Goal: Task Accomplishment & Management: Manage account settings

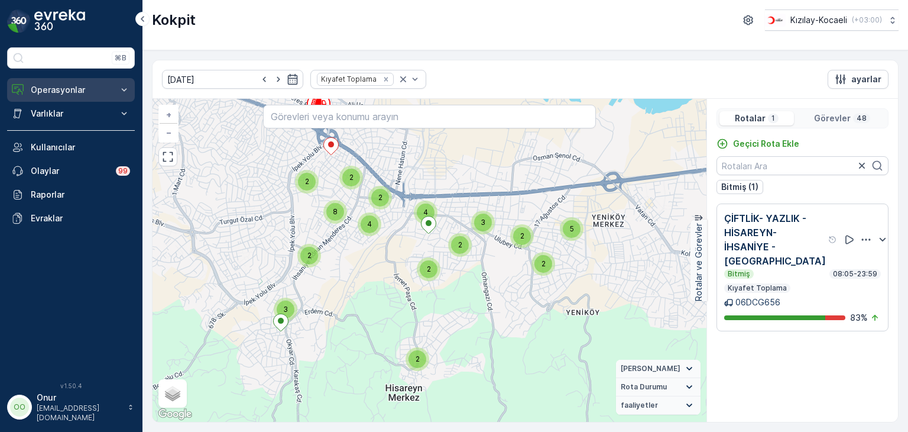
click at [66, 90] on p "Operasyonlar" at bounding box center [71, 90] width 80 height 12
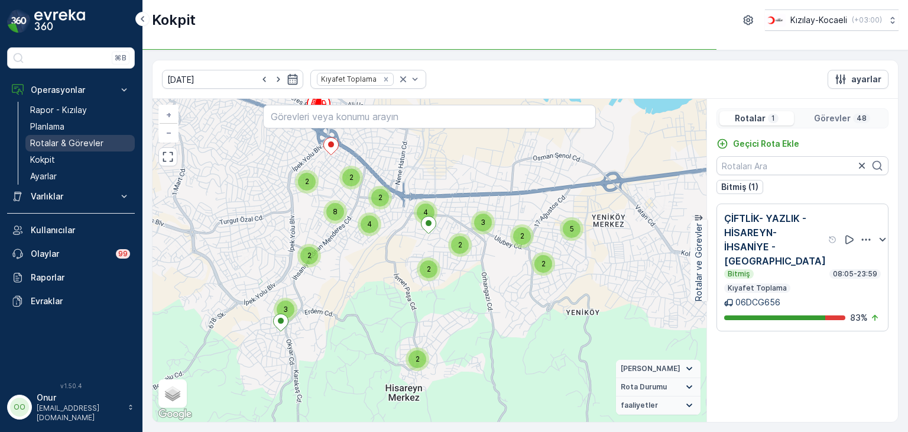
click at [66, 135] on link "Rotalar & Görevler" at bounding box center [79, 143] width 109 height 17
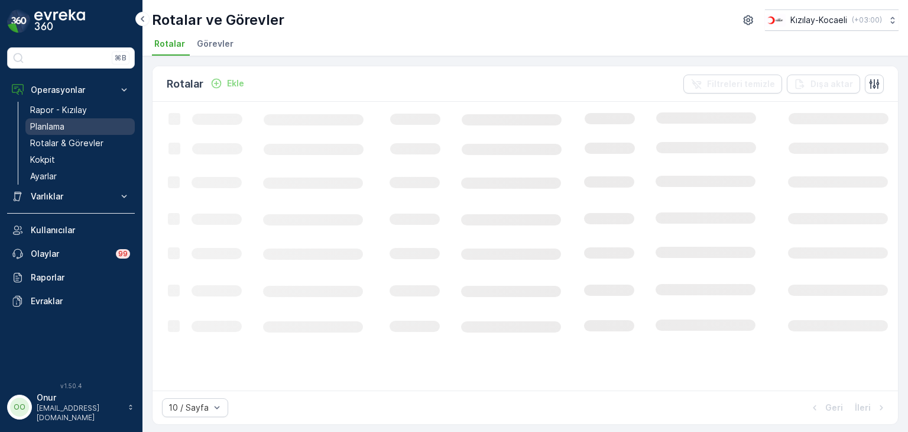
click at [66, 128] on link "Planlama" at bounding box center [79, 126] width 109 height 17
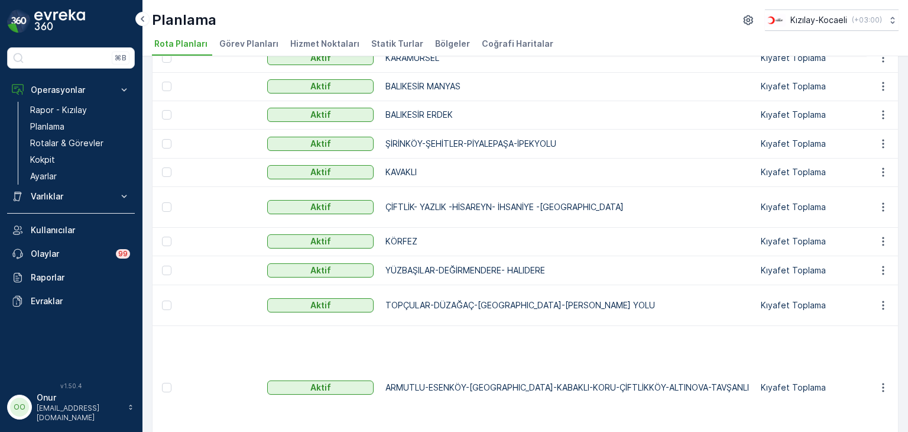
scroll to position [331, 0]
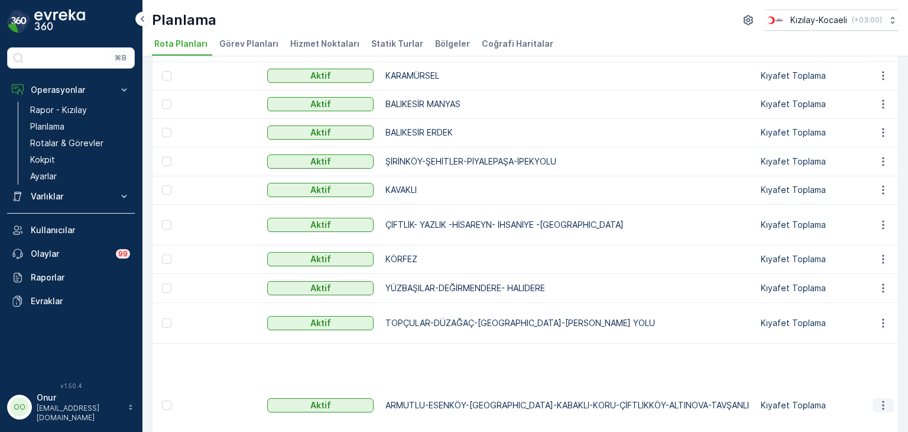
click at [877, 399] on icon "button" at bounding box center [883, 405] width 12 height 12
click at [870, 358] on span "Rota Planını Düzenle" at bounding box center [861, 358] width 81 height 12
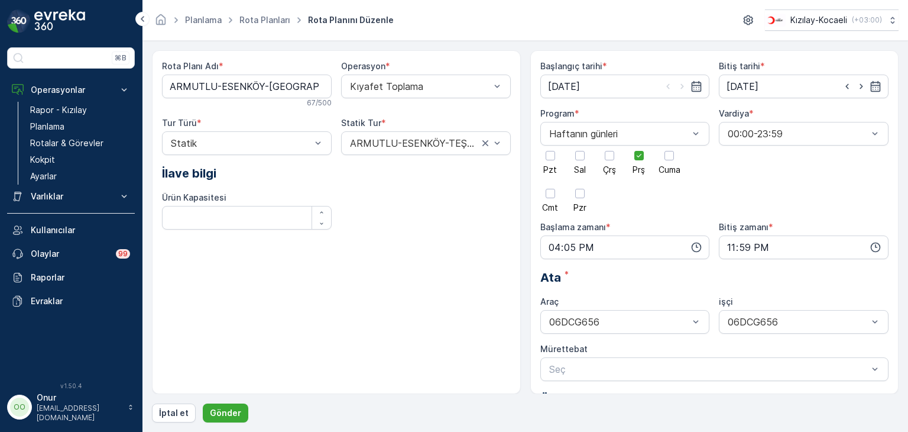
click at [649, 157] on div "Pzt Sal Çrş Prş Cuma Cmt Pzr" at bounding box center [625, 178] width 170 height 66
click at [635, 158] on div at bounding box center [638, 155] width 9 height 9
click at [639, 145] on input "Prş" at bounding box center [639, 145] width 0 height 0
click at [575, 162] on div at bounding box center [580, 155] width 20 height 20
click at [580, 145] on input "Sal" at bounding box center [580, 145] width 0 height 0
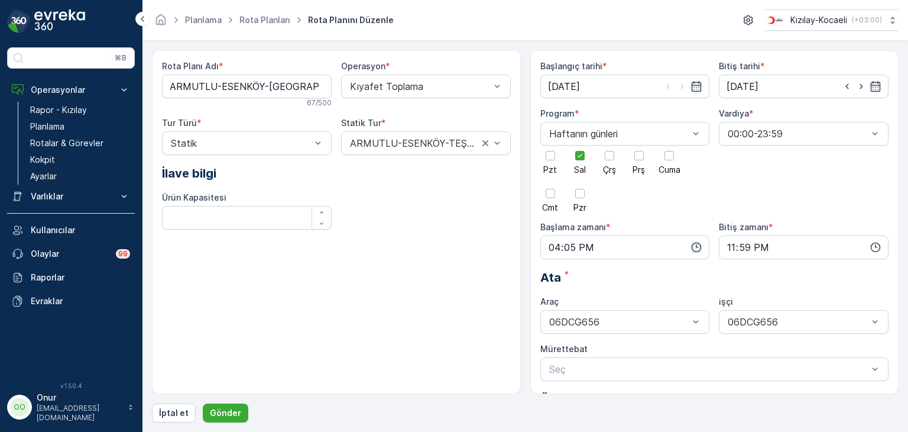
click at [695, 244] on icon "button" at bounding box center [697, 247] width 12 height 12
click at [553, 328] on span "08" at bounding box center [553, 334] width 11 height 12
type input "08:05"
click at [588, 293] on div "05" at bounding box center [578, 293] width 20 height 17
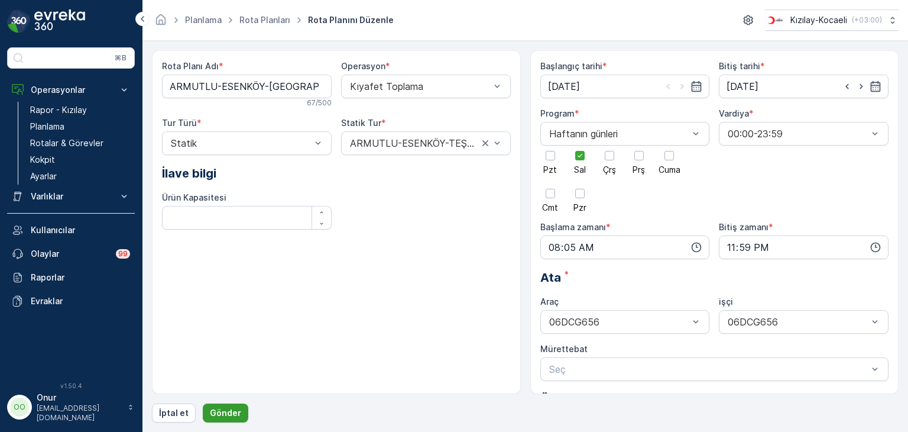
click at [231, 403] on button "Gönder" at bounding box center [226, 412] width 46 height 19
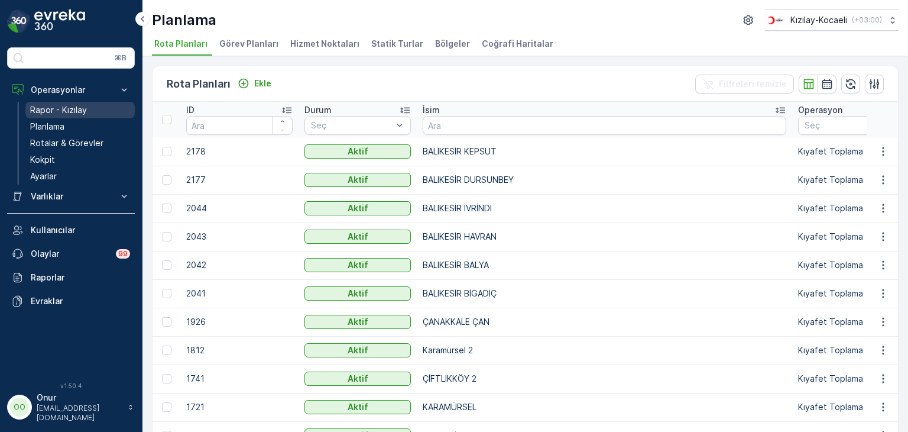
click at [72, 111] on p "Rapor - Kızılay" at bounding box center [58, 110] width 57 height 12
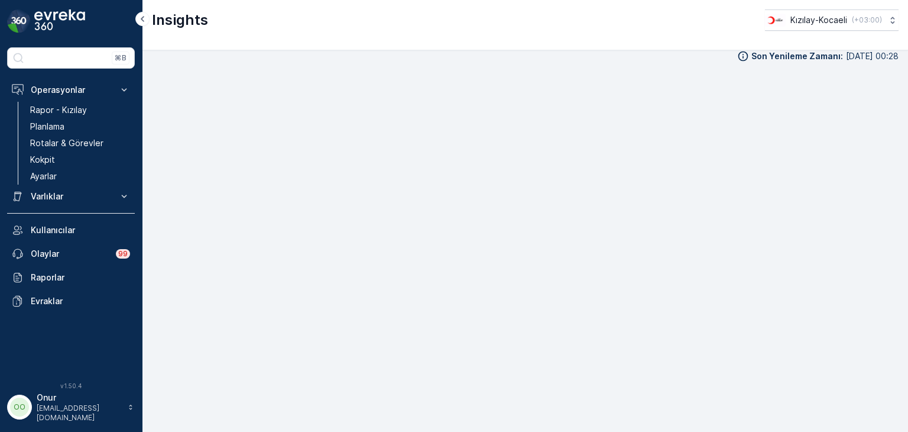
scroll to position [12, 0]
click at [52, 128] on p "Planlama" at bounding box center [47, 127] width 34 height 12
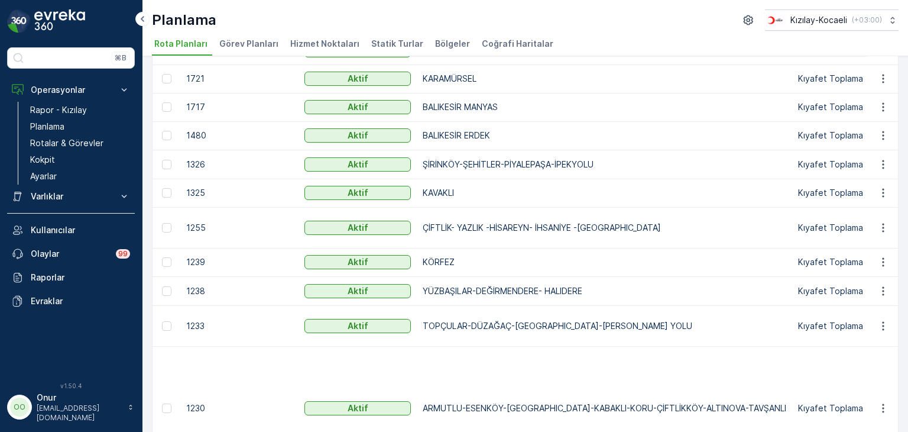
scroll to position [355, 0]
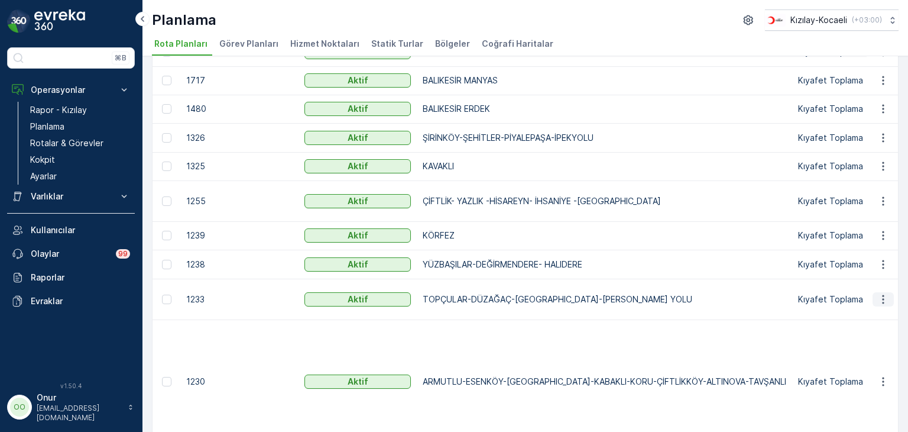
click at [880, 305] on icon "button" at bounding box center [883, 299] width 12 height 12
click at [849, 322] on span "Rota Planını Düzenle" at bounding box center [861, 328] width 81 height 12
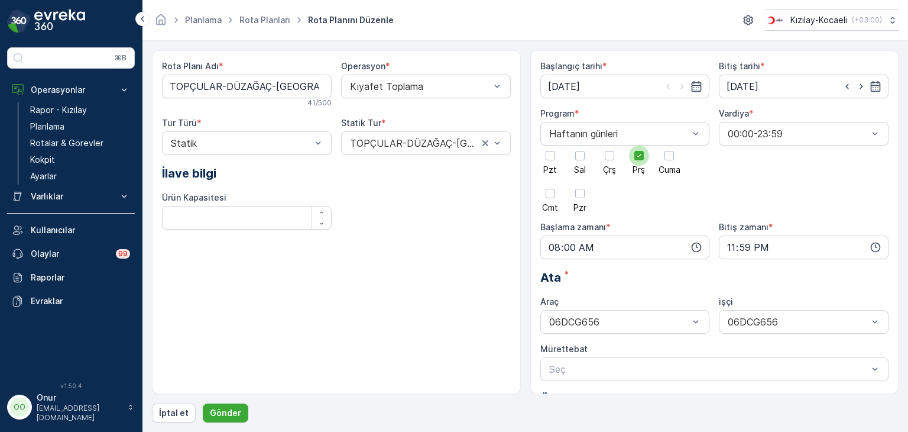
click at [639, 160] on div at bounding box center [639, 155] width 20 height 20
click at [639, 145] on input "Prş" at bounding box center [639, 145] width 0 height 0
click at [574, 161] on div at bounding box center [580, 155] width 20 height 20
click at [580, 145] on input "Sal" at bounding box center [580, 145] width 0 height 0
click at [699, 246] on icon "button" at bounding box center [697, 247] width 10 height 10
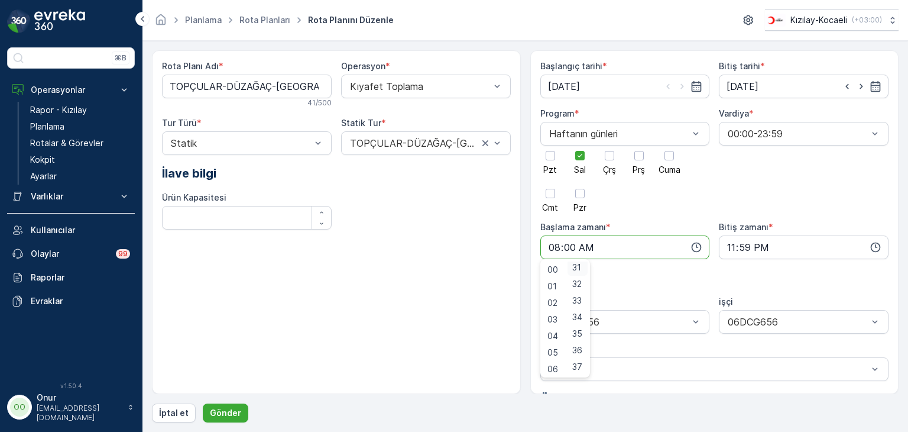
scroll to position [532, 0]
click at [582, 322] on span "35" at bounding box center [577, 317] width 10 height 12
type input "08:35"
click at [231, 412] on p "Gönder" at bounding box center [225, 413] width 31 height 12
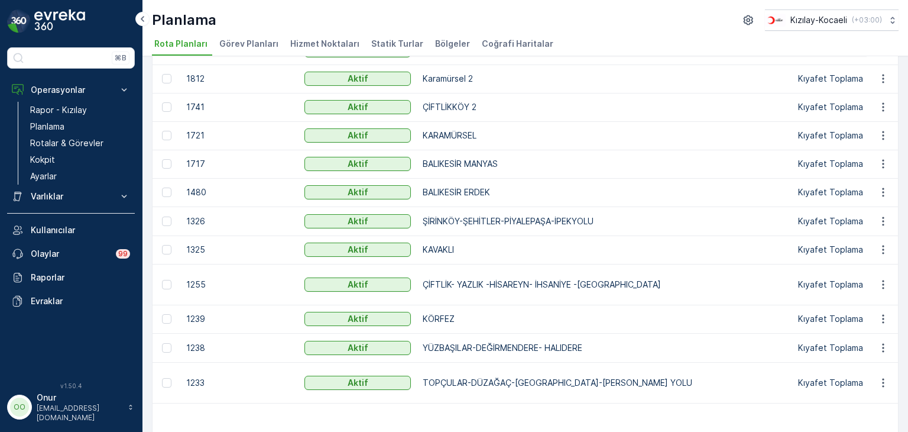
scroll to position [296, 0]
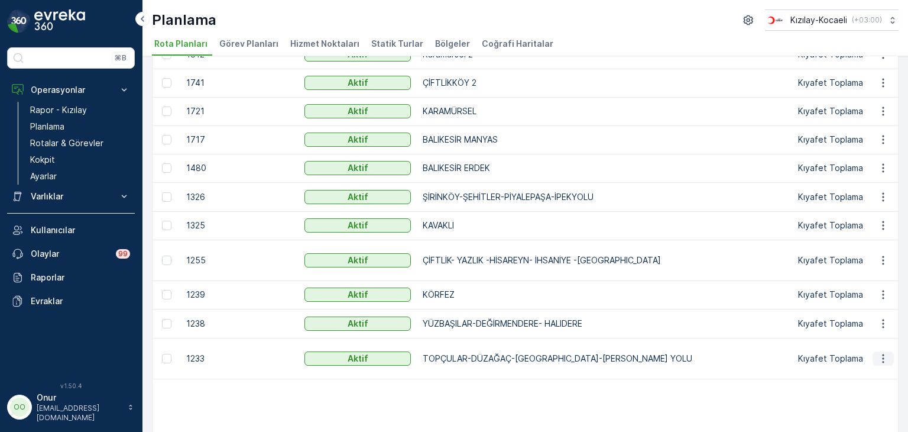
click at [887, 365] on button "button" at bounding box center [883, 358] width 21 height 14
click at [864, 382] on span "Rota Planını Düzenle" at bounding box center [861, 387] width 81 height 12
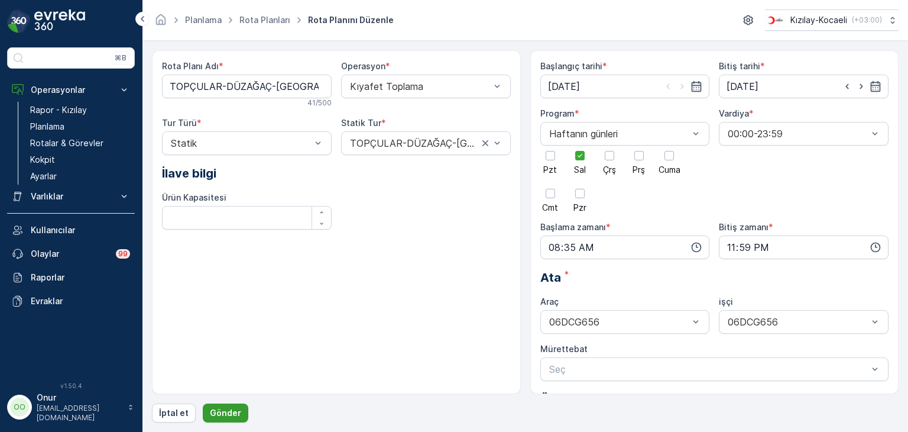
click at [220, 409] on p "Gönder" at bounding box center [225, 413] width 31 height 12
